Goal: Task Accomplishment & Management: Use online tool/utility

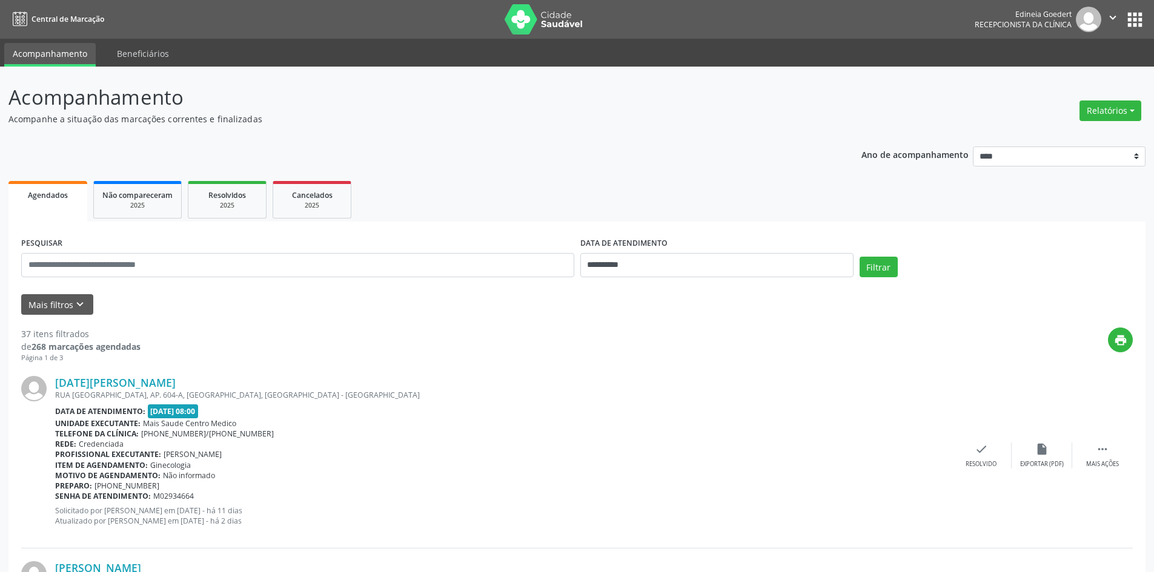
drag, startPoint x: 1116, startPoint y: 110, endPoint x: 1109, endPoint y: 99, distance: 13.6
click at [1116, 110] on button "Relatórios" at bounding box center [1111, 111] width 62 height 21
click at [1058, 138] on link "Agendamentos" at bounding box center [1077, 136] width 130 height 17
select select "*"
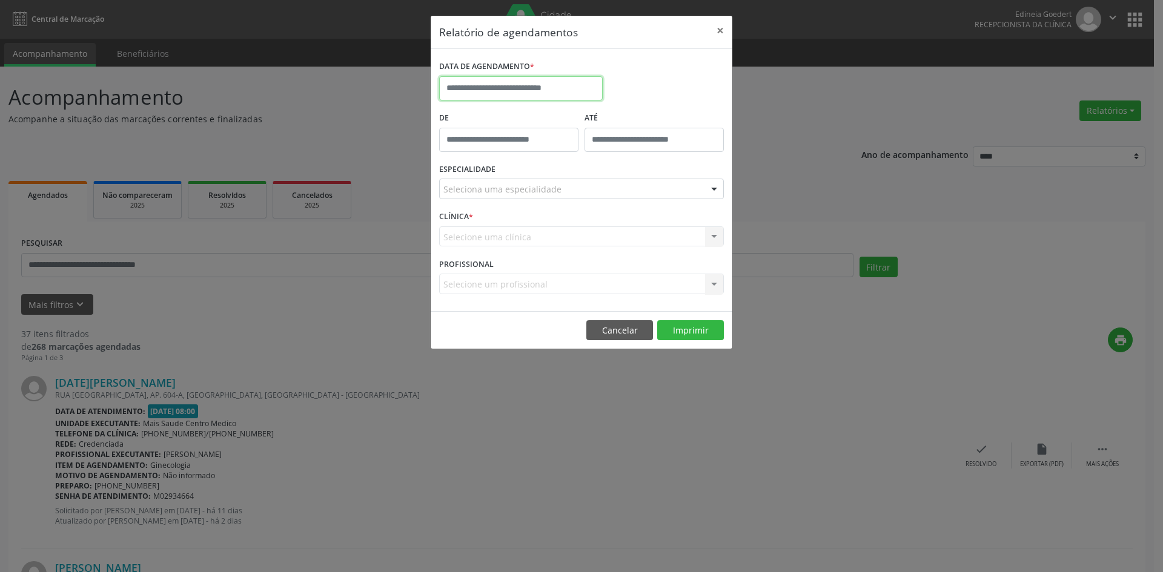
click at [540, 95] on input "text" at bounding box center [521, 88] width 164 height 24
click at [580, 222] on span "26" at bounding box center [586, 225] width 24 height 24
type input "**********"
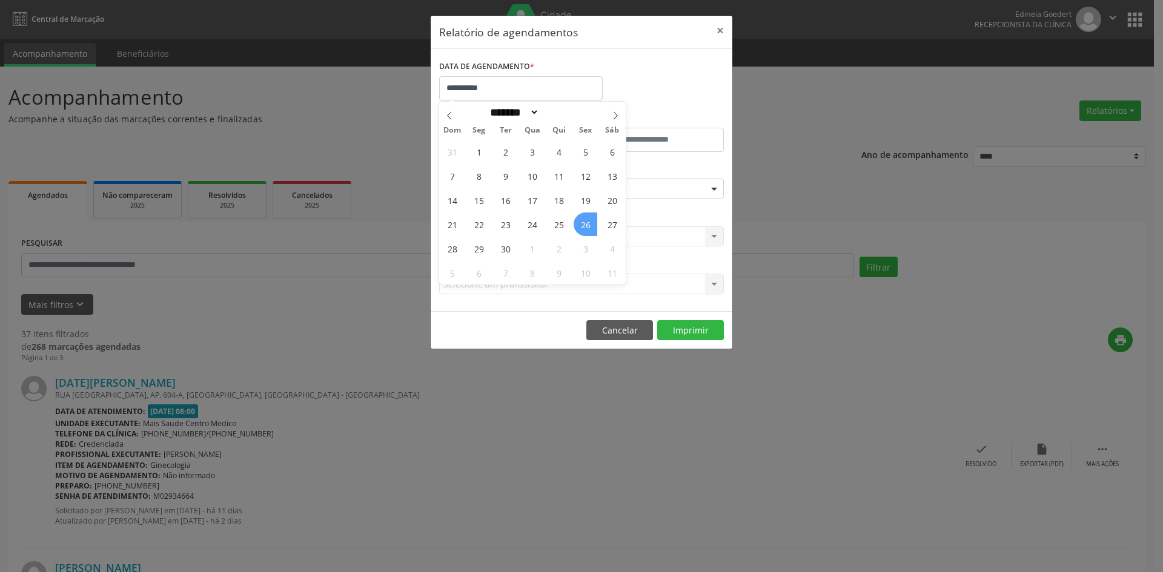
click at [580, 222] on span "26" at bounding box center [586, 225] width 24 height 24
click at [579, 185] on div "Seleciona uma especialidade" at bounding box center [581, 189] width 285 height 21
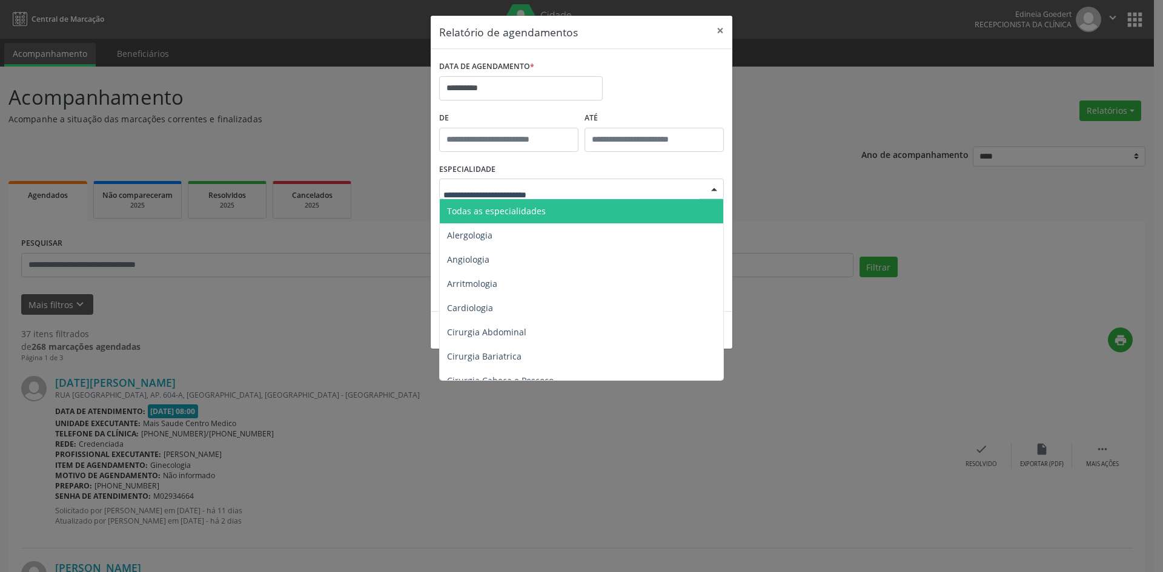
click at [578, 211] on span "Todas as especialidades" at bounding box center [582, 211] width 285 height 24
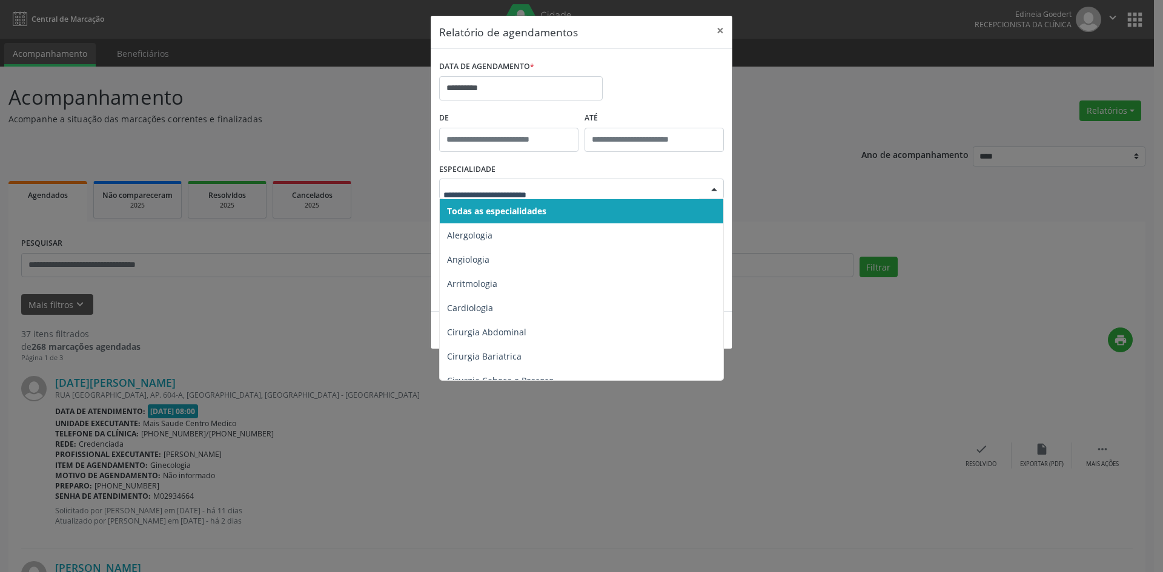
drag, startPoint x: 622, startPoint y: 189, endPoint x: 518, endPoint y: 194, distance: 103.7
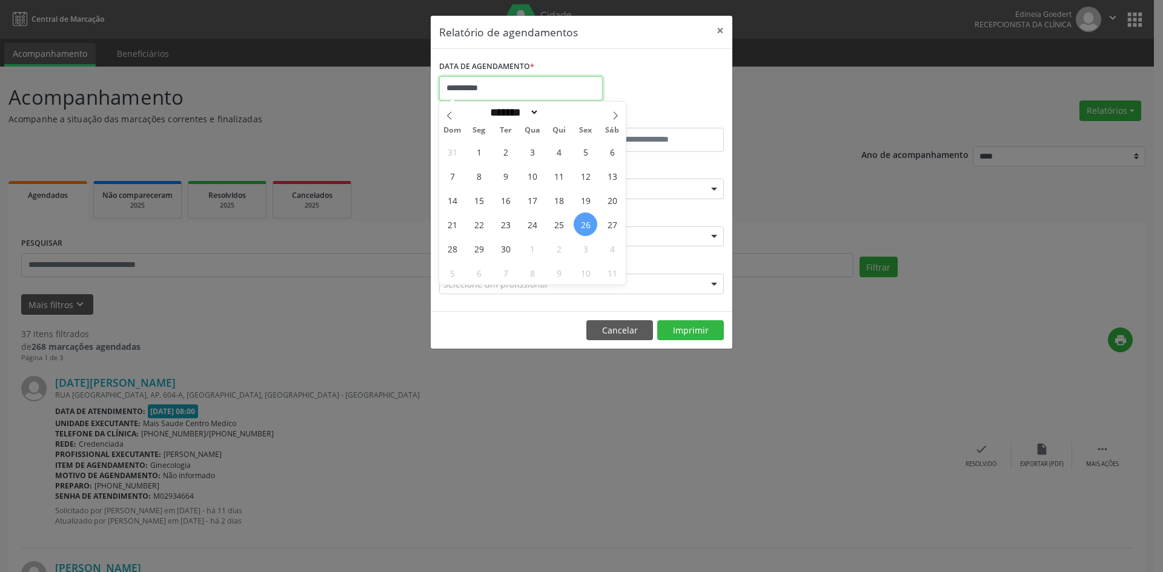
click at [513, 94] on input "**********" at bounding box center [521, 88] width 164 height 24
click at [480, 254] on span "29" at bounding box center [479, 249] width 24 height 24
type input "**********"
click at [480, 254] on span "29" at bounding box center [479, 249] width 24 height 24
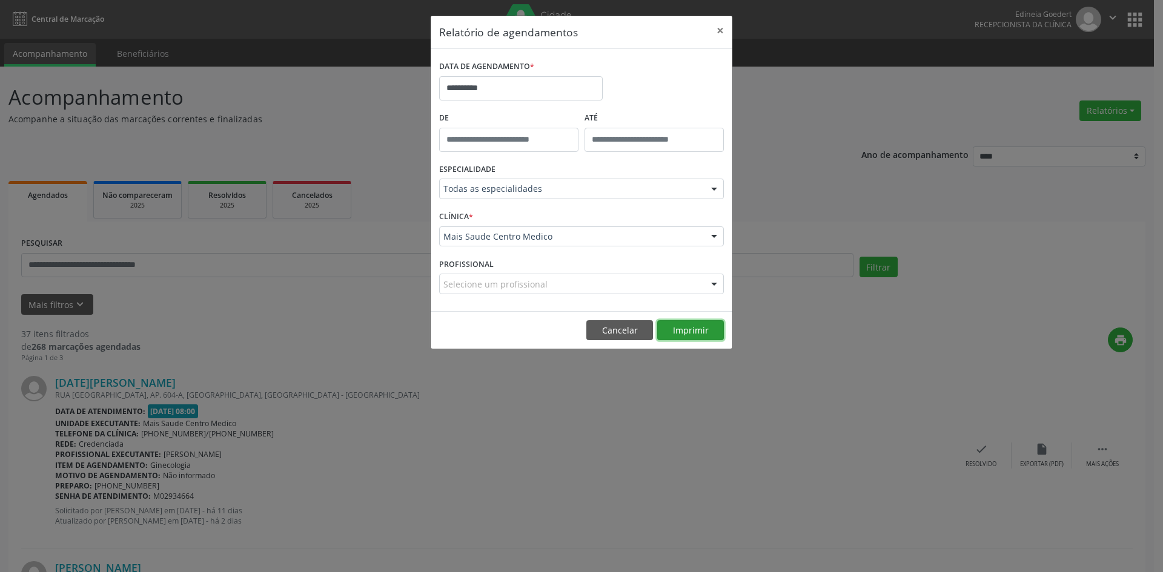
click at [686, 326] on button "Imprimir" at bounding box center [690, 330] width 67 height 21
